Goal: Find specific page/section: Find specific page/section

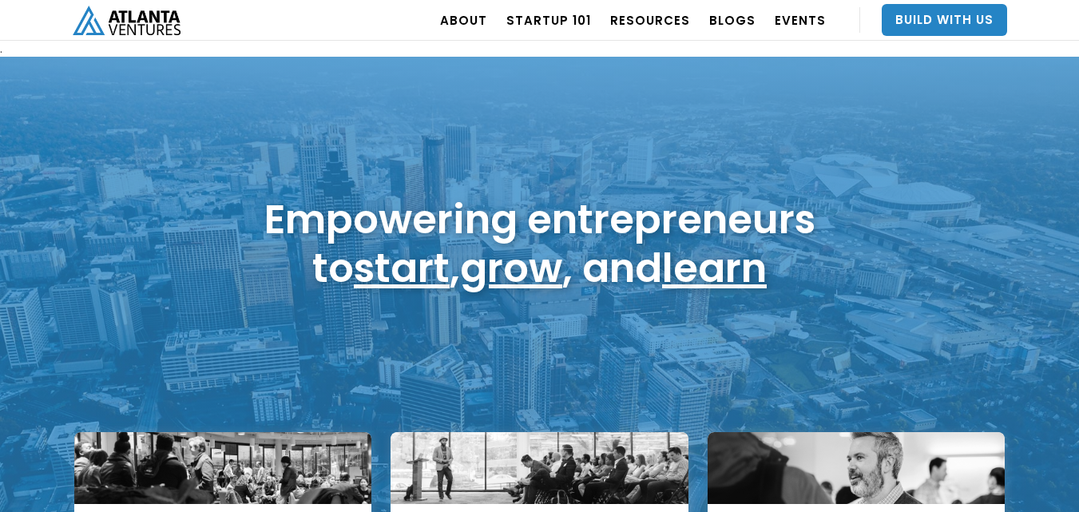
click at [937, 93] on div "Empowering entrepreneurs to start , grow , and learn" at bounding box center [539, 296] width 1079 height 479
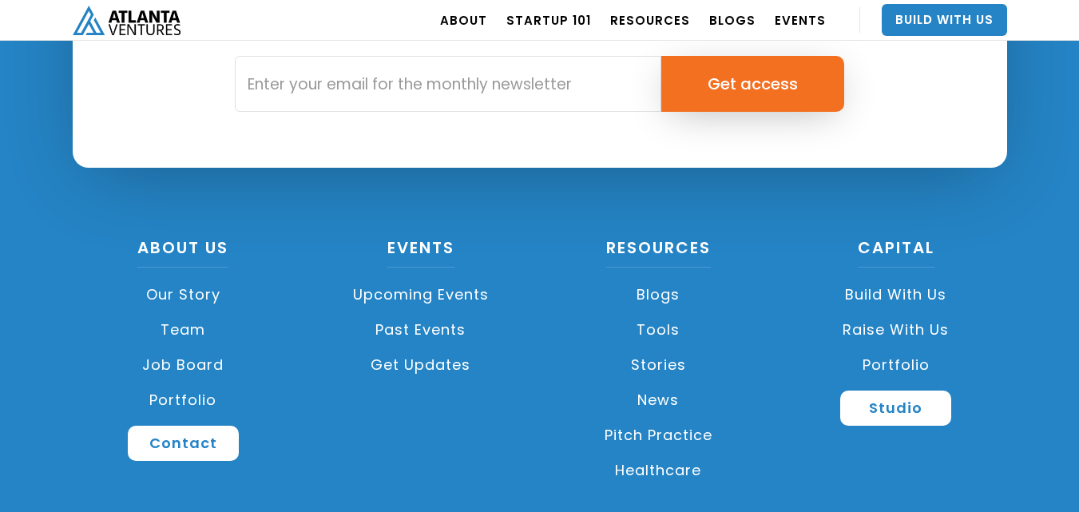
scroll to position [3894, 0]
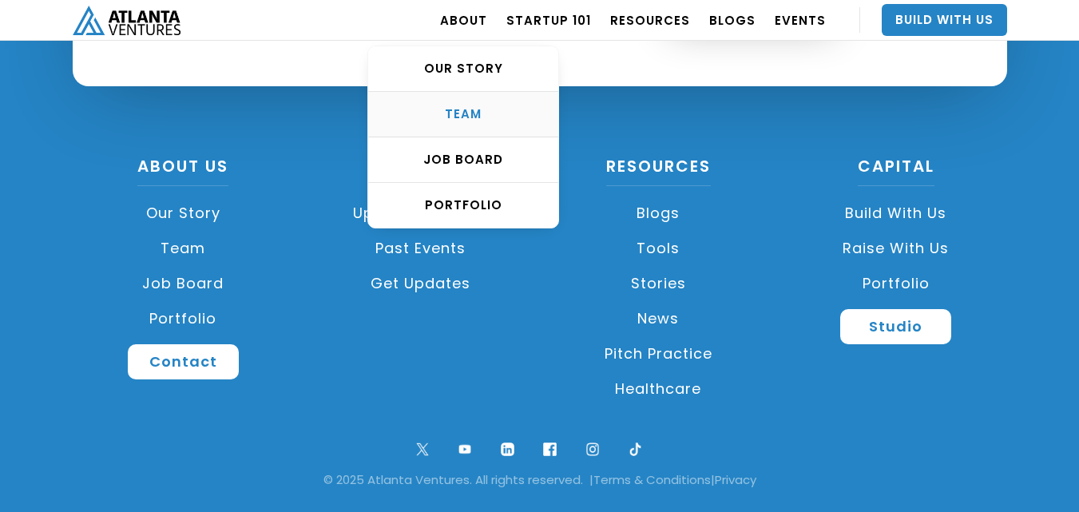
click at [474, 105] on link "TEAM" at bounding box center [463, 115] width 190 height 46
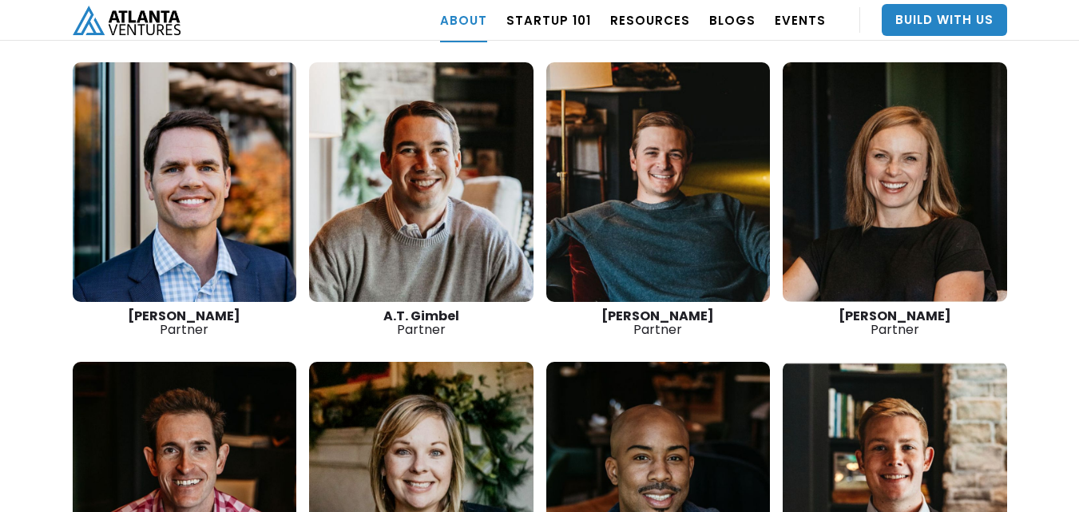
scroll to position [2324, 0]
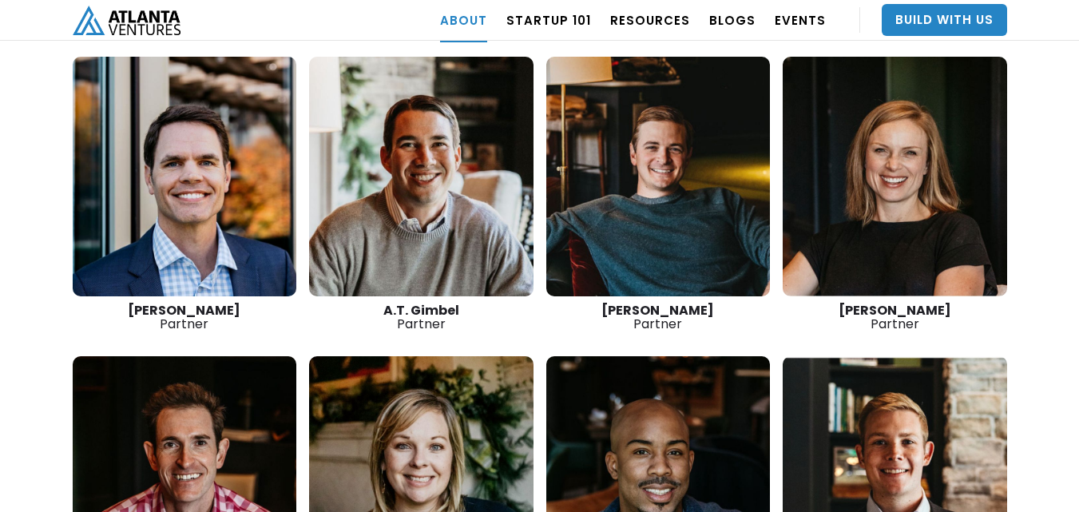
click at [228, 200] on link at bounding box center [185, 177] width 224 height 240
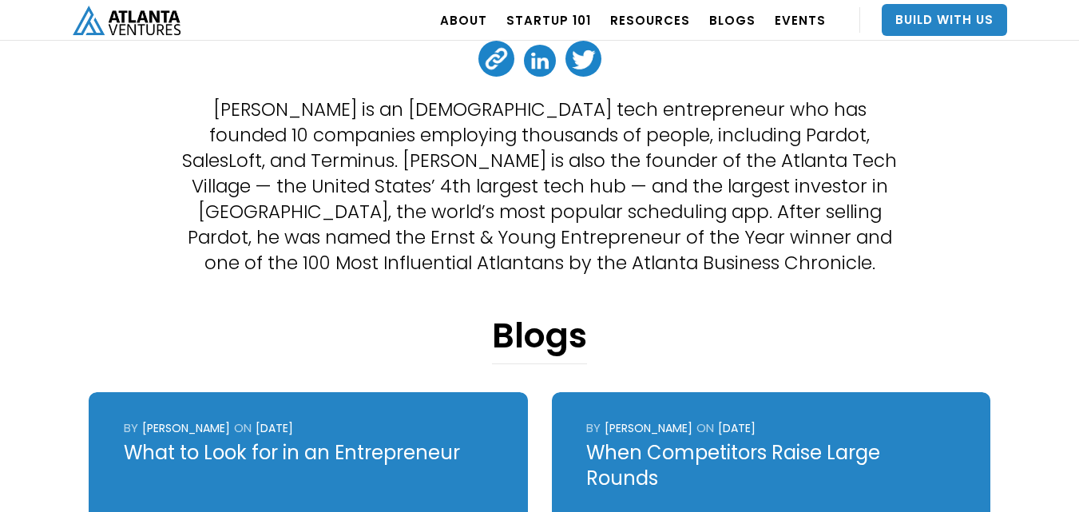
scroll to position [639, 0]
